Goal: Find specific page/section: Find specific page/section

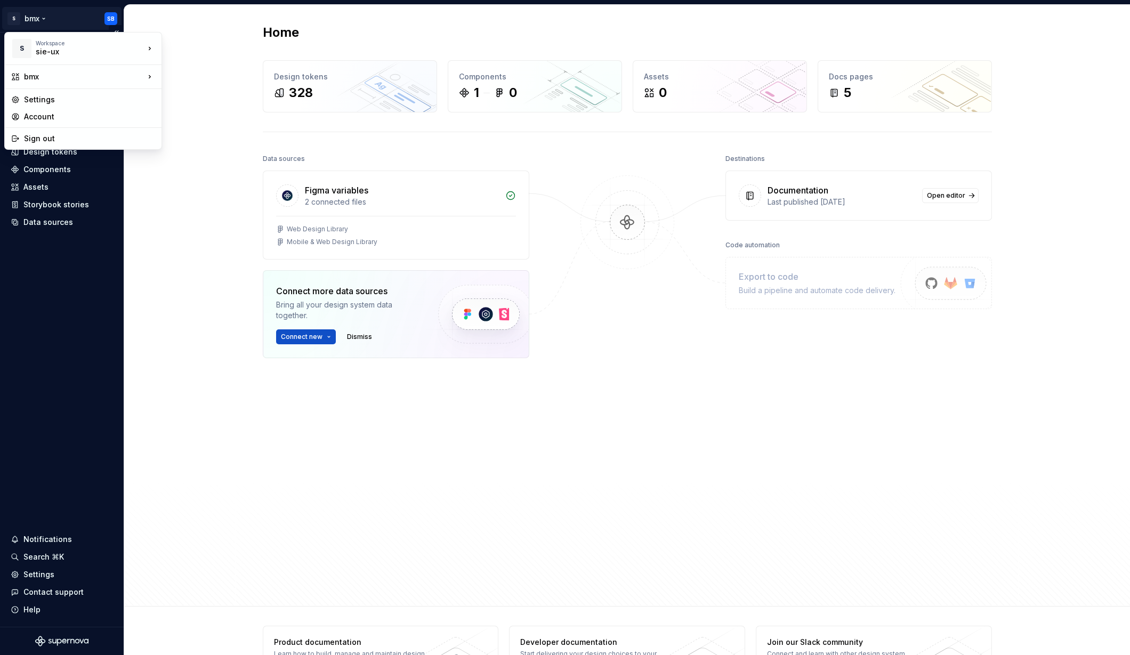
click at [42, 19] on html "S bmx SB Home Documentation Analytics Code automation Design system data Design…" at bounding box center [565, 327] width 1130 height 655
click at [82, 42] on div "Workspace" at bounding box center [90, 43] width 109 height 6
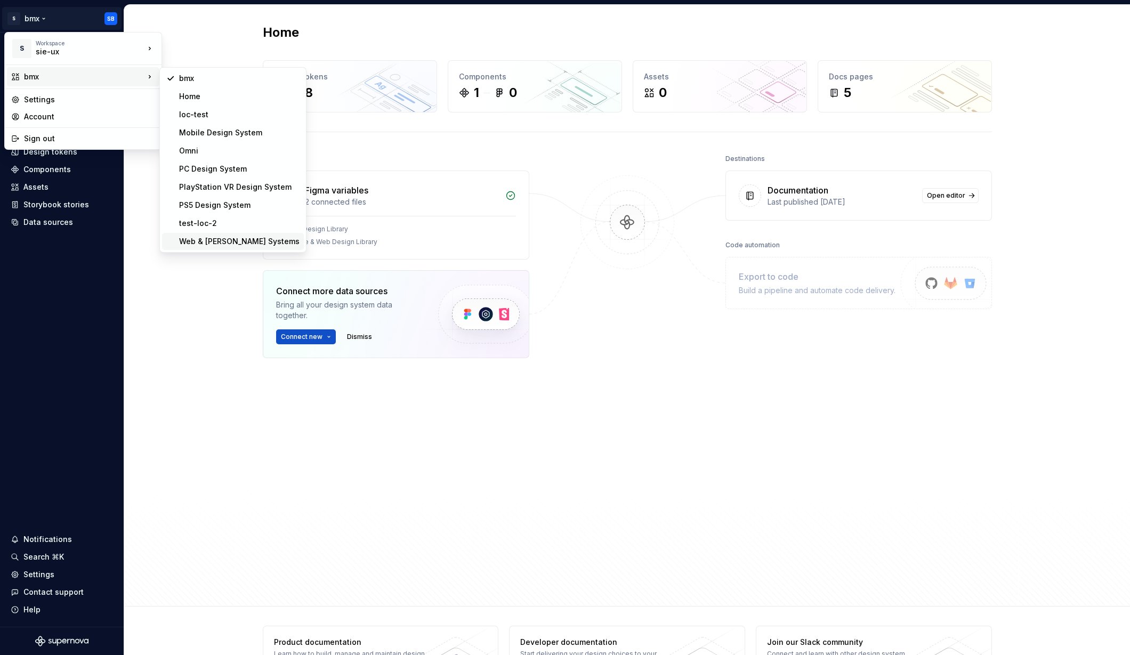
click at [207, 242] on div "Web & [PERSON_NAME] Systems" at bounding box center [239, 241] width 120 height 11
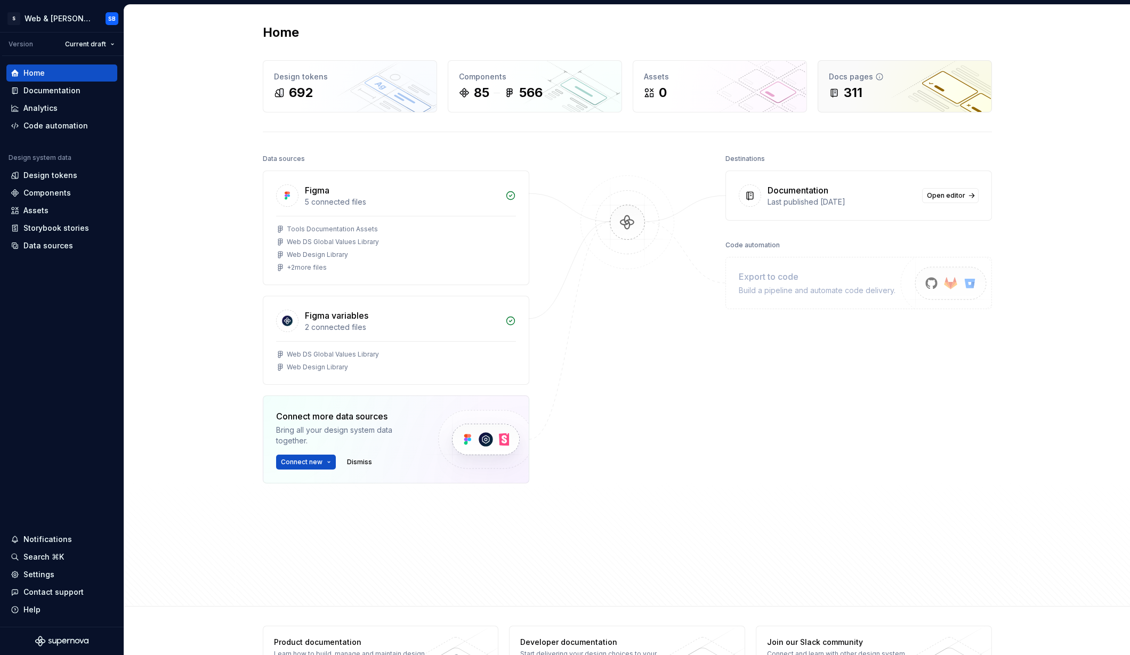
click at [847, 95] on div "311" at bounding box center [852, 92] width 19 height 17
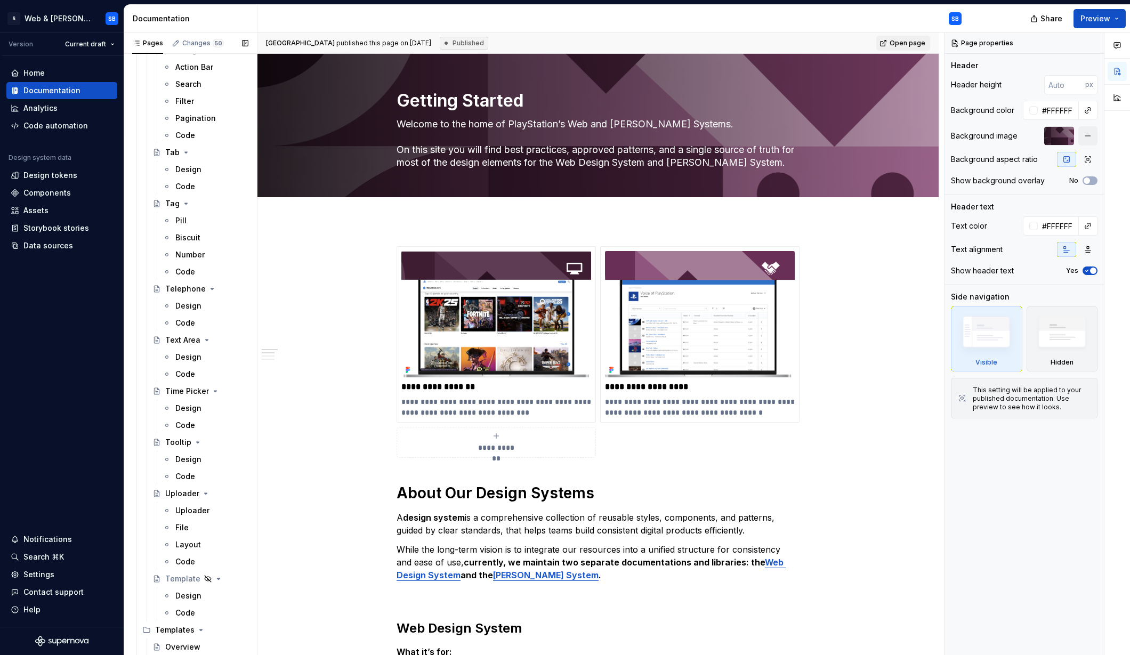
scroll to position [4786, 0]
click at [186, 416] on div "Design" at bounding box center [188, 415] width 26 height 11
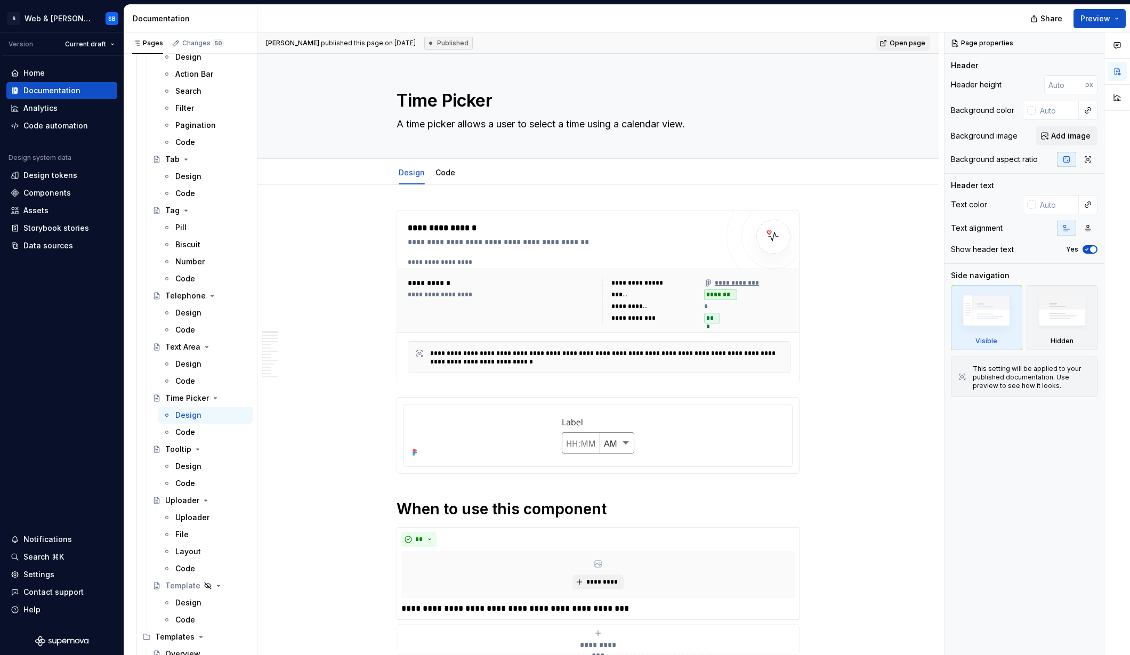
type textarea "*"
